Goal: Task Accomplishment & Management: Complete application form

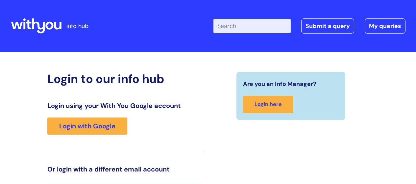
scroll to position [14, 0]
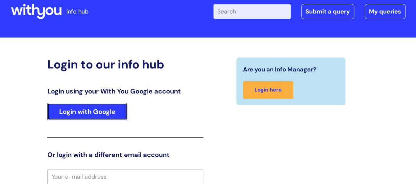
click at [84, 114] on link "Login with Google" at bounding box center [87, 111] width 80 height 17
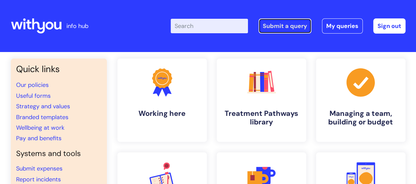
click at [294, 23] on link "Submit a query" at bounding box center [285, 25] width 53 height 15
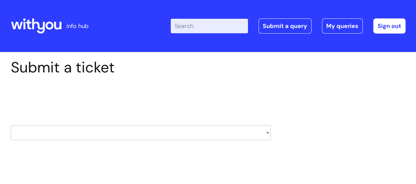
click at [266, 132] on select "HR / People IT and Support Clinical Drug Alerts Finance Accounts Data Support T…" at bounding box center [141, 132] width 260 height 15
select select "it_and_support"
click at [11, 125] on select "HR / People IT and Support Clinical Drug Alerts Finance Accounts Data Support T…" at bounding box center [141, 132] width 260 height 15
select select "80004286532"
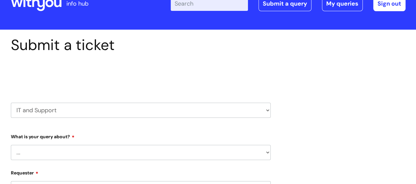
scroll to position [33, 0]
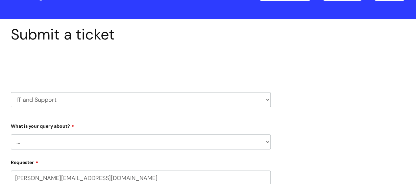
click at [265, 143] on select "... Mobile Phone Reset & MFA Accounts, Starters and Leavers IT Hardware issue I…" at bounding box center [141, 141] width 260 height 15
select select "Accounts, Starters and Leavers"
click at [11, 134] on select "... Mobile Phone Reset & MFA Accounts, Starters and Leavers IT Hardware issue I…" at bounding box center [141, 141] width 260 height 15
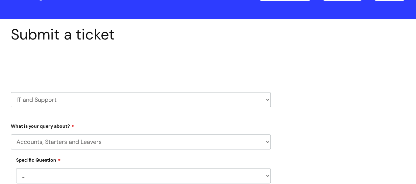
scroll to position [99, 0]
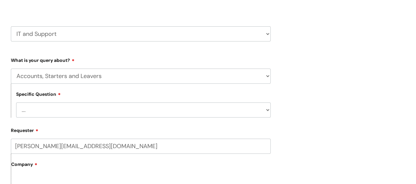
click at [116, 108] on select "... I have a new starter I have a leaver I need to make a change to an account …" at bounding box center [143, 109] width 255 height 15
select select "I have a new starter"
click at [16, 103] on select "... I have a new starter I have a leaver I need to make a change to an account …" at bounding box center [143, 109] width 255 height 15
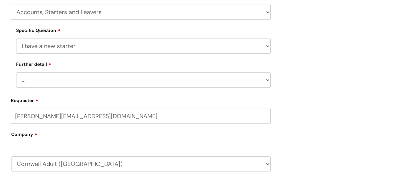
scroll to position [164, 0]
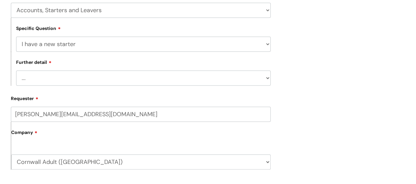
click at [108, 78] on select "... Can I have my new starter’s IT account details I need to amend the name, de…" at bounding box center [143, 77] width 255 height 15
select select "I’ve got a new starter - where is their equipment?"
click at [16, 71] on select "... Can I have my new starter’s IT account details I need to amend the name, de…" at bounding box center [143, 77] width 255 height 15
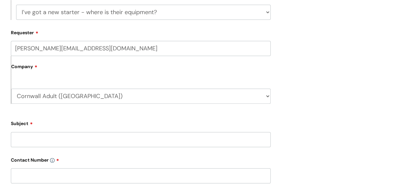
scroll to position [263, 0]
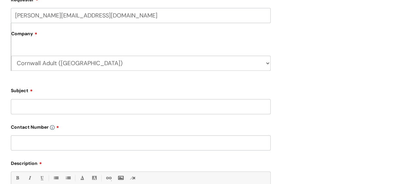
click at [93, 111] on input "Subject" at bounding box center [141, 106] width 260 height 15
type input "[PERSON_NAME]"
click at [70, 144] on input "text" at bounding box center [141, 142] width 260 height 15
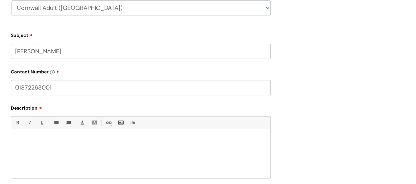
scroll to position [329, 0]
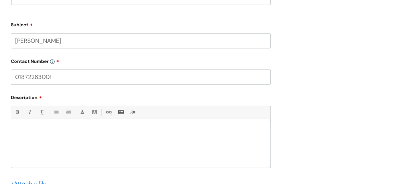
type input "01872263001"
click at [66, 137] on div at bounding box center [140, 144] width 259 height 45
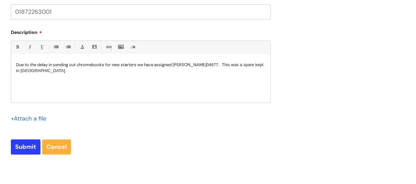
scroll to position [395, 0]
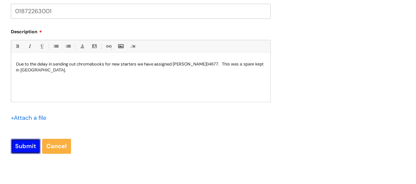
click at [21, 150] on input "Submit" at bounding box center [26, 145] width 30 height 15
type input "Please Wait..."
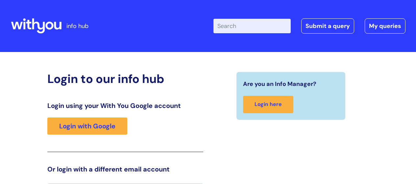
scroll to position [15, 0]
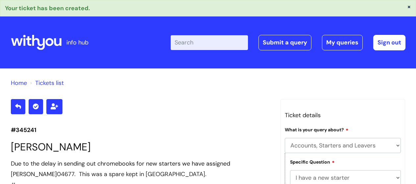
select select "Accounts, Starters and Leavers"
select select "I have a new starter"
select select "I’ve got a new starter - where is their equipment?"
